Goal: Task Accomplishment & Management: Use online tool/utility

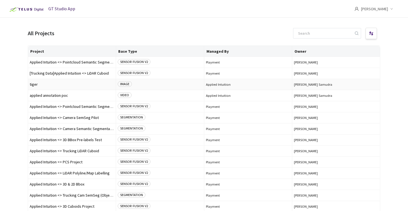
scroll to position [34, 0]
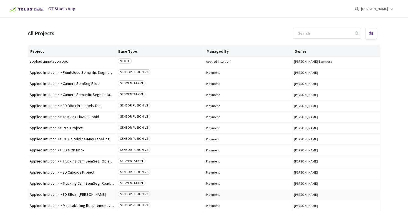
click at [69, 196] on span "Applied Intuition <> 3D BBox - [PERSON_NAME]" at bounding box center [72, 195] width 84 height 4
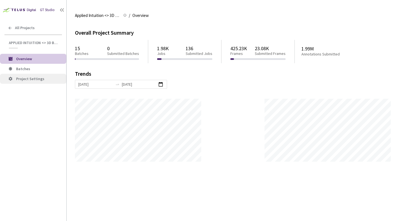
scroll to position [221, 408]
click at [43, 72] on li "Batches" at bounding box center [33, 69] width 66 height 10
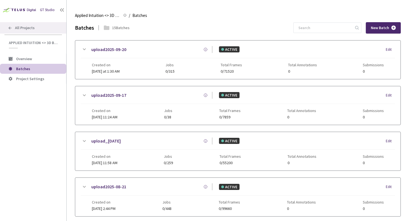
click at [9, 28] on icon at bounding box center [10, 28] width 4 height 4
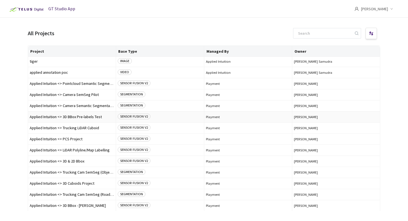
scroll to position [27, 0]
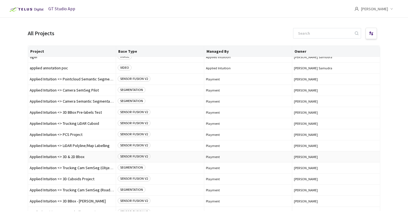
click at [93, 156] on span "Applied Intuition <> 3D & 2D Bbox" at bounding box center [72, 157] width 84 height 4
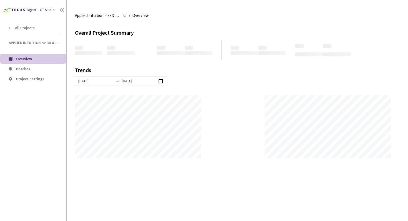
scroll to position [221, 408]
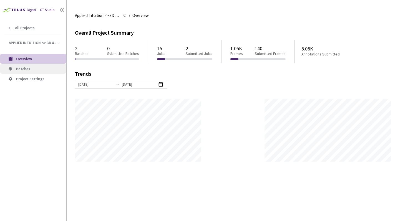
click at [37, 69] on span "Batches" at bounding box center [39, 69] width 46 height 5
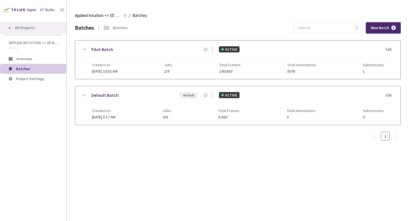
click at [10, 27] on icon at bounding box center [10, 28] width 4 height 4
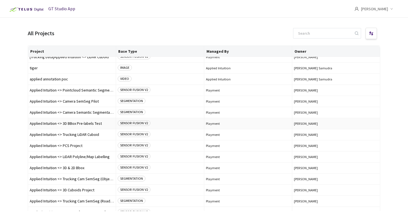
scroll to position [34, 0]
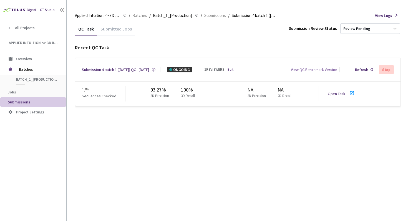
click at [229, 68] on link "Edit" at bounding box center [231, 69] width 6 height 5
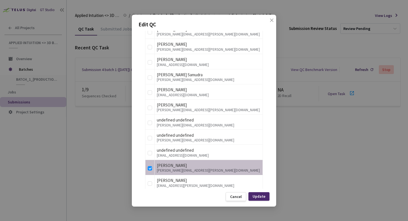
scroll to position [439, 0]
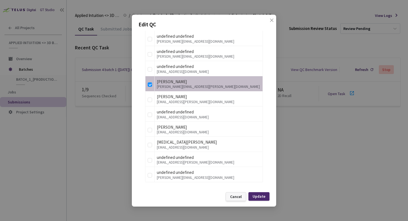
click at [237, 196] on div "Cancel" at bounding box center [236, 197] width 12 height 4
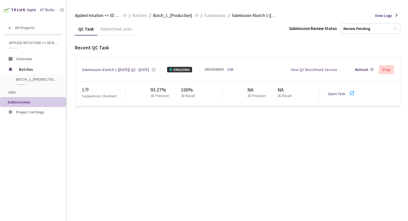
click at [174, 138] on div "QC Task Submitted Jobs Submission Review Status Review Pending Recent QC Task S…" at bounding box center [238, 121] width 326 height 199
click at [157, 132] on div "QC Task Submitted Jobs Submission Review Status Review Pending Recent QC Task S…" at bounding box center [238, 121] width 326 height 199
click at [167, 133] on div "QC Task Submitted Jobs Submission Review Status Review Pending Recent QC Task S…" at bounding box center [238, 121] width 326 height 199
click at [350, 94] on icon at bounding box center [352, 93] width 7 height 7
click at [351, 94] on icon at bounding box center [352, 93] width 7 height 7
